Goal: Find specific page/section: Find specific page/section

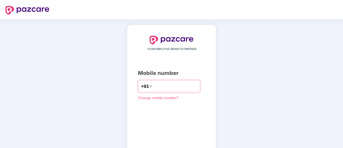
type input "**********"
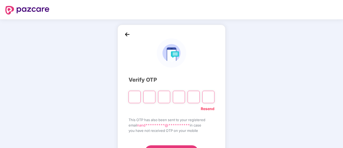
type input "*"
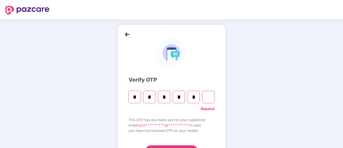
type input "*"
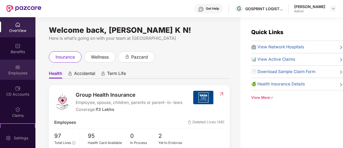
click at [17, 74] on div "Employees" at bounding box center [17, 72] width 35 height 5
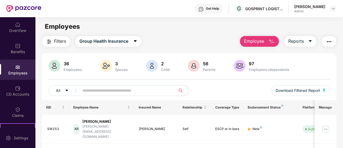
click at [99, 94] on input "text" at bounding box center [125, 90] width 86 height 8
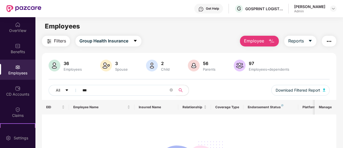
scroll to position [1, 0]
type input "*"
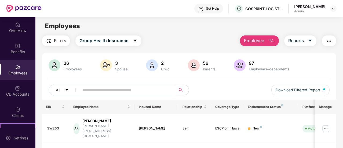
click at [54, 39] on span "Filters" at bounding box center [60, 40] width 12 height 7
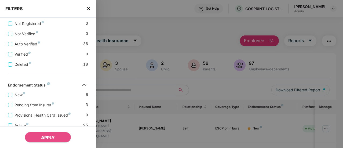
scroll to position [172, 0]
click at [17, 66] on span "Deleted" at bounding box center [22, 64] width 21 height 6
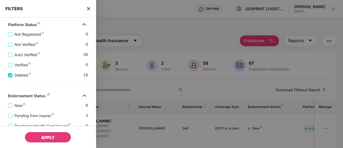
click at [50, 136] on span "APPLY" at bounding box center [48, 137] width 14 height 5
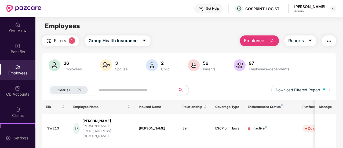
click at [136, 91] on input "text" at bounding box center [134, 90] width 70 height 8
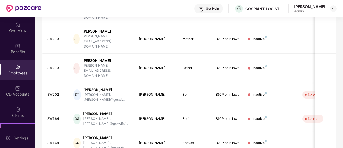
scroll to position [181, 0]
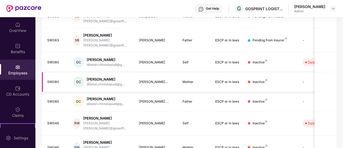
scroll to position [142, 0]
